Goal: Understand process/instructions

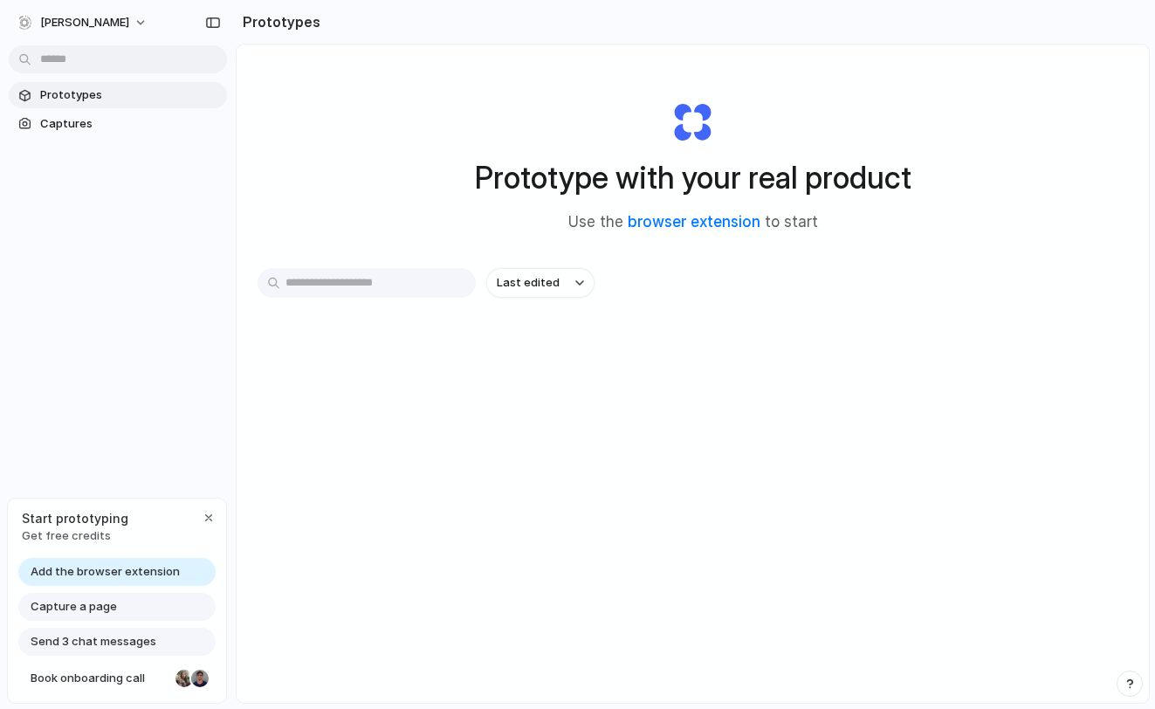
click at [162, 576] on span "Add the browser extension" at bounding box center [105, 571] width 149 height 17
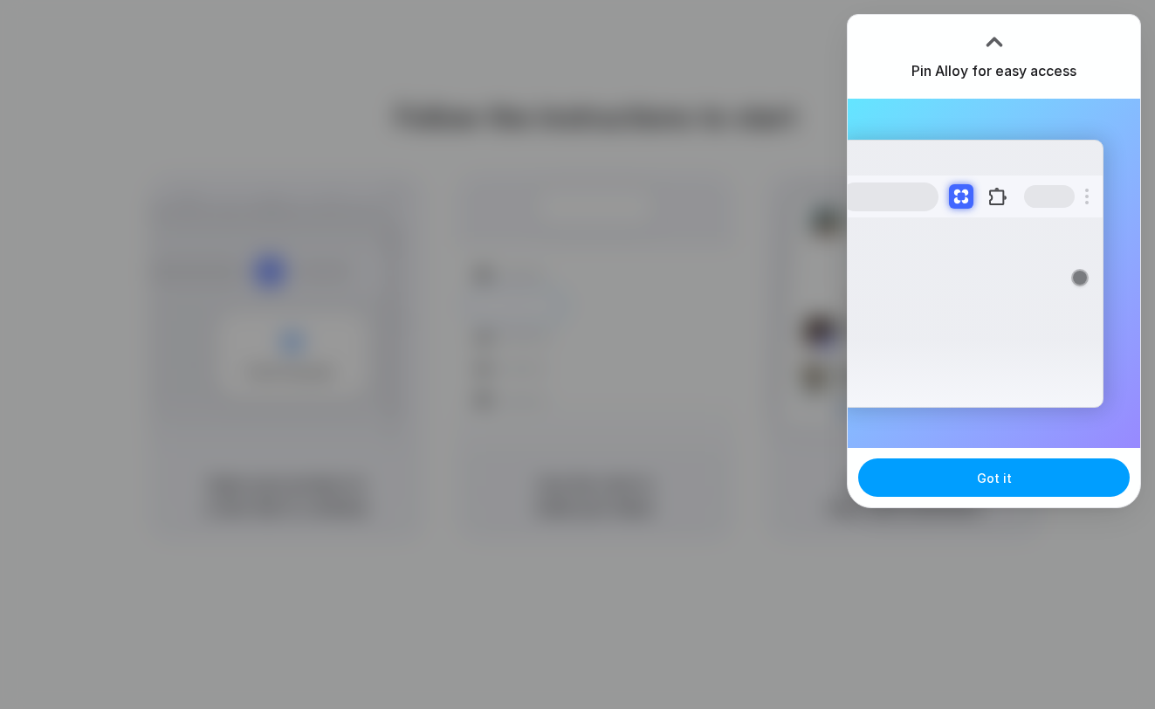
click at [1003, 472] on span "Got it" at bounding box center [994, 478] width 35 height 18
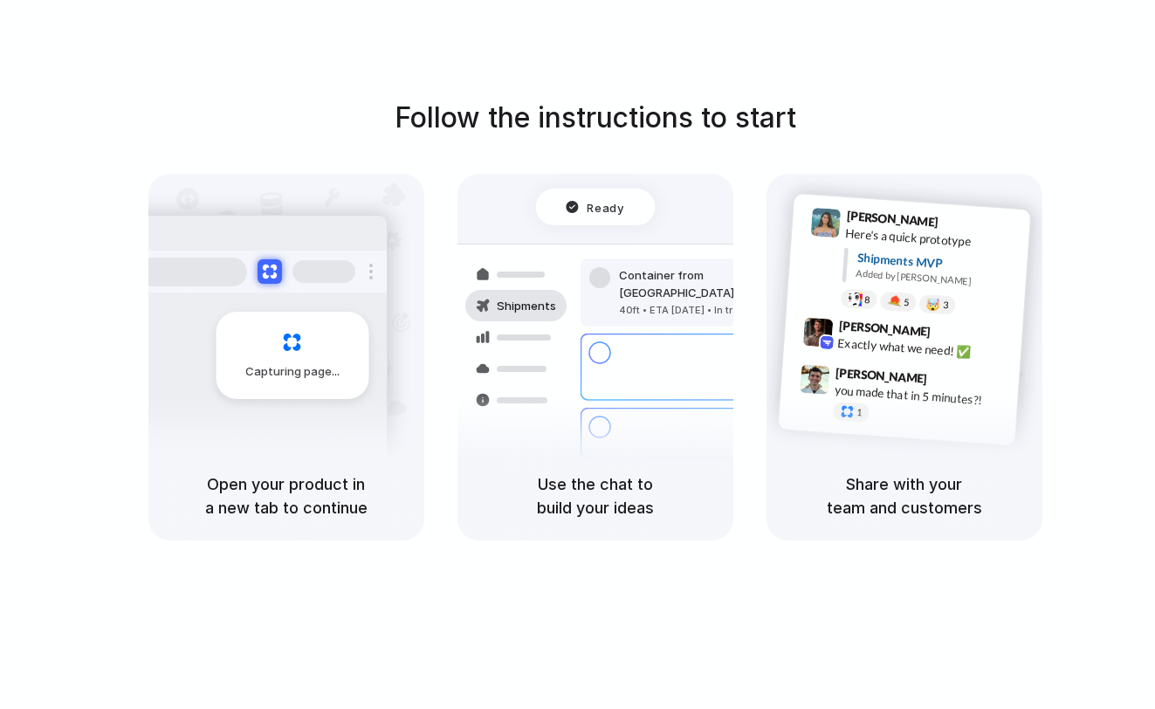
drag, startPoint x: 104, startPoint y: 123, endPoint x: 114, endPoint y: 587, distance: 463.8
click at [114, 587] on div "Follow the instructions to start Capturing page Open your product in a new tab …" at bounding box center [595, 372] width 1190 height 744
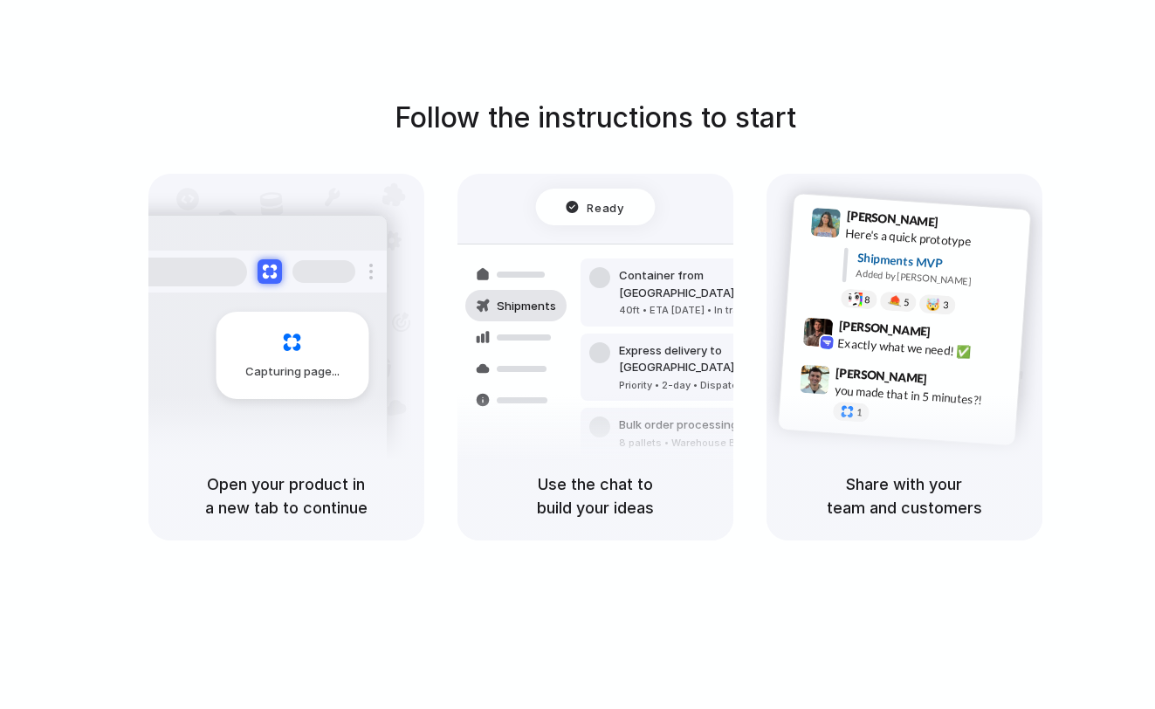
click at [114, 587] on div "Follow the instructions to start Capturing page Open your product in a new tab …" at bounding box center [595, 372] width 1190 height 744
